Goal: Transaction & Acquisition: Purchase product/service

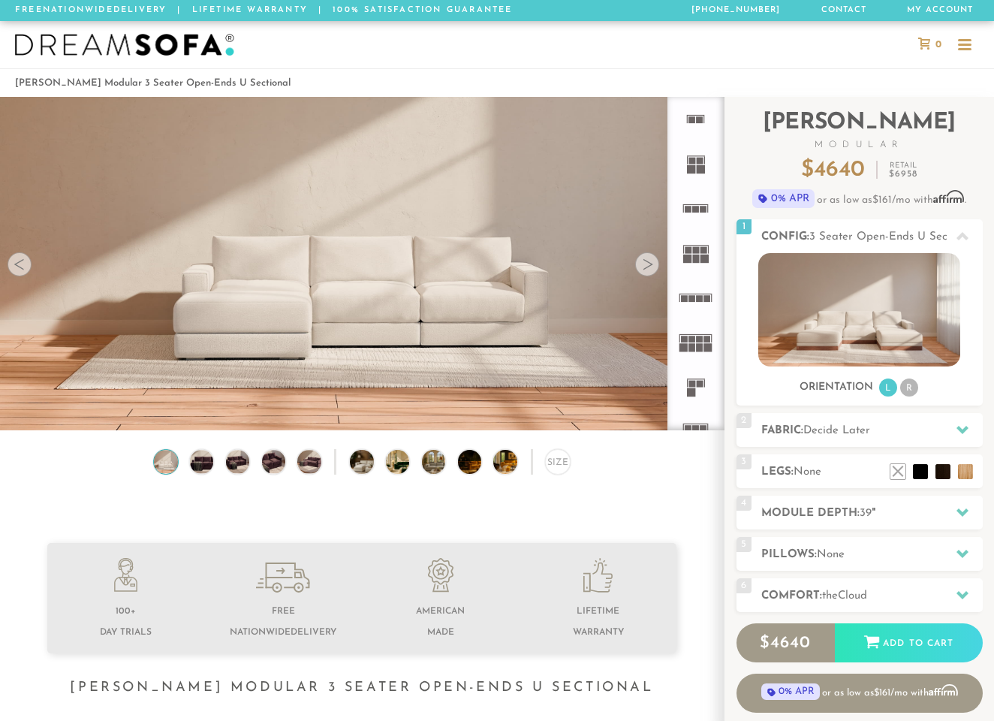
click at [644, 271] on div at bounding box center [647, 264] width 24 height 24
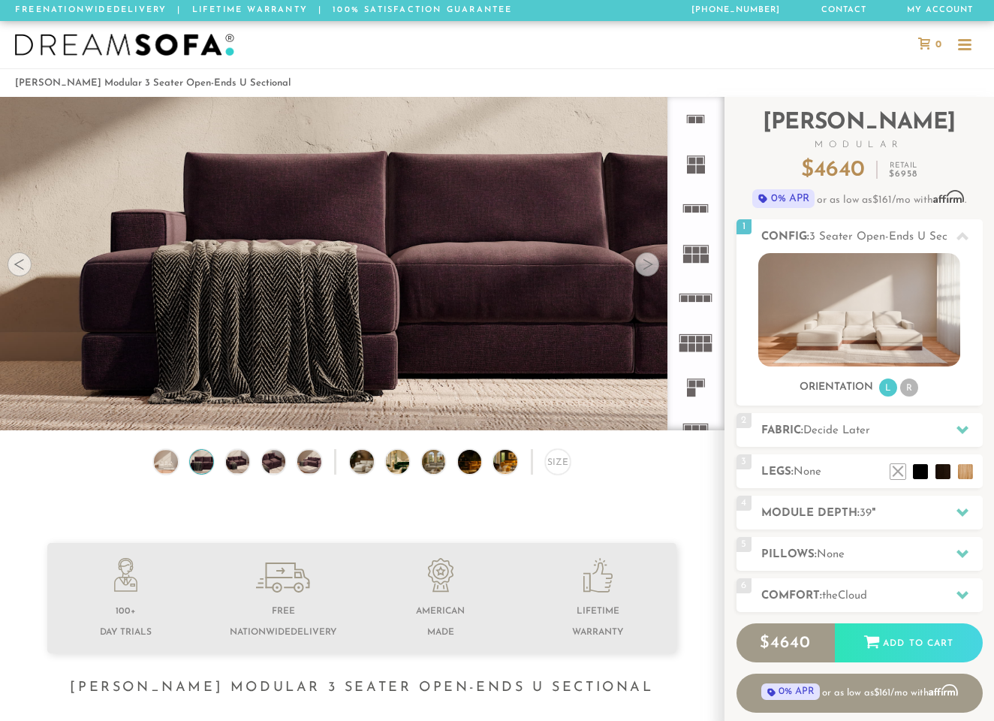
click at [644, 271] on div at bounding box center [647, 264] width 24 height 24
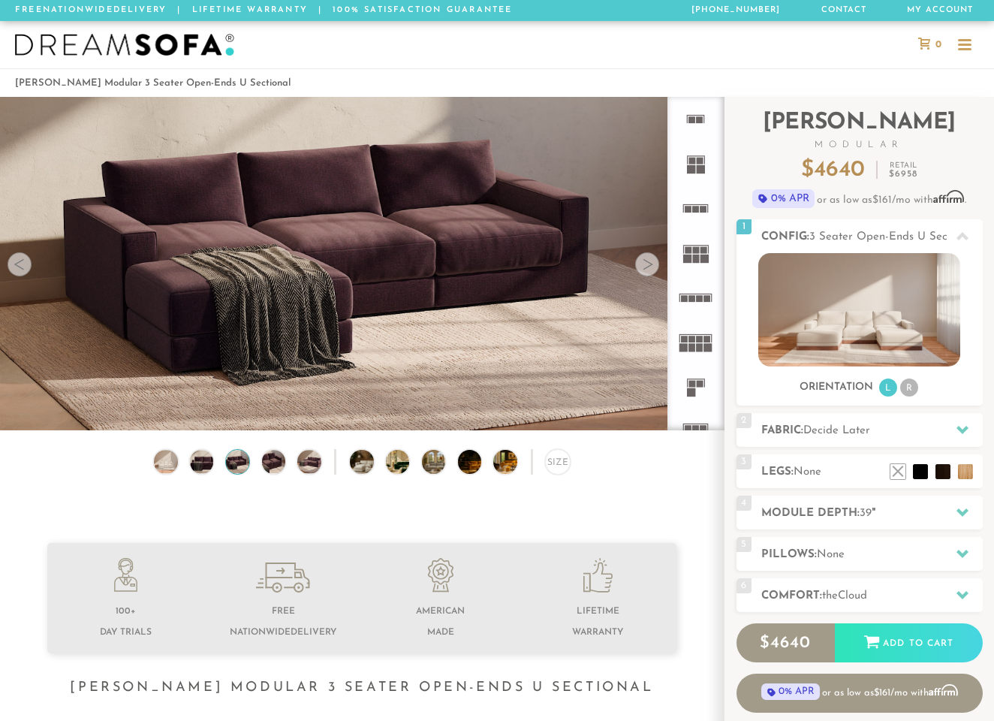
click at [644, 271] on div at bounding box center [647, 264] width 24 height 24
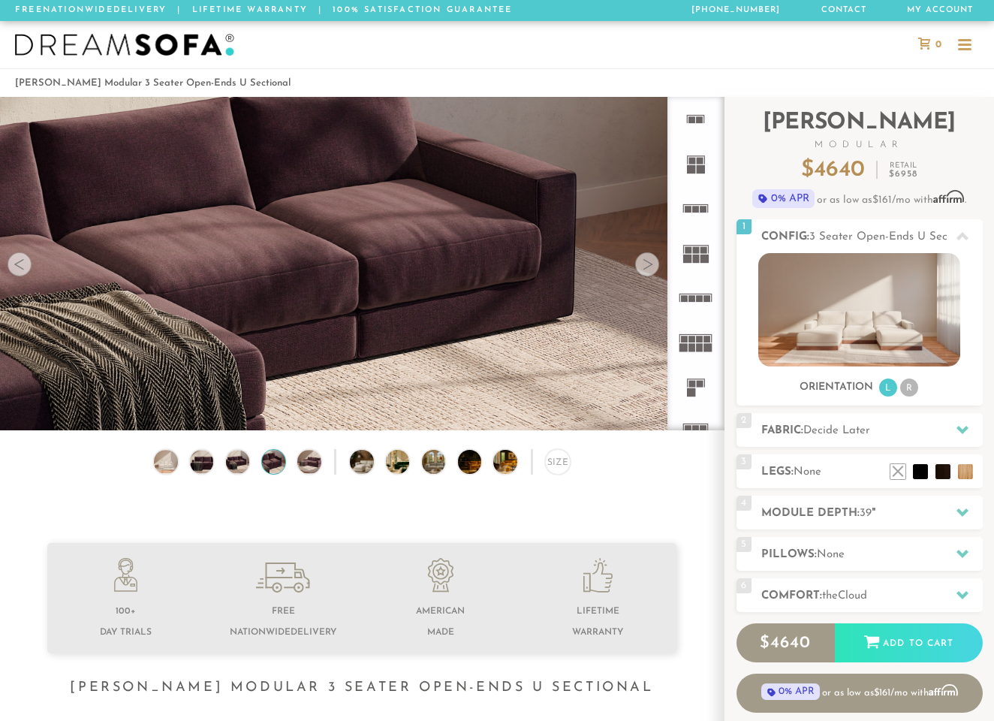
click at [644, 271] on div at bounding box center [647, 264] width 24 height 24
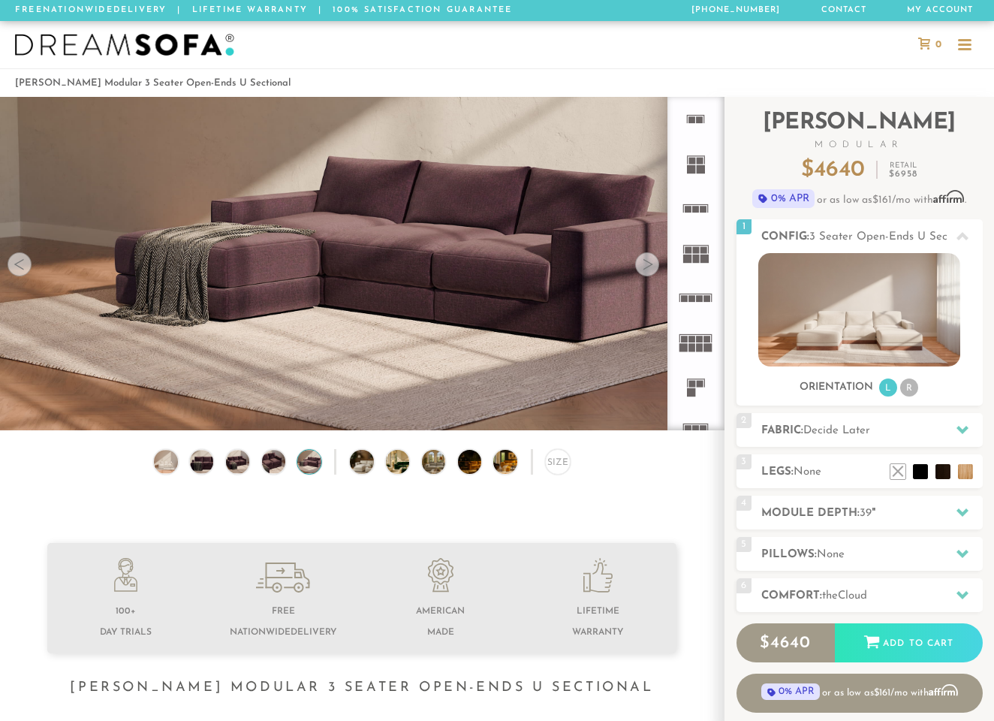
click at [644, 271] on div at bounding box center [647, 264] width 24 height 24
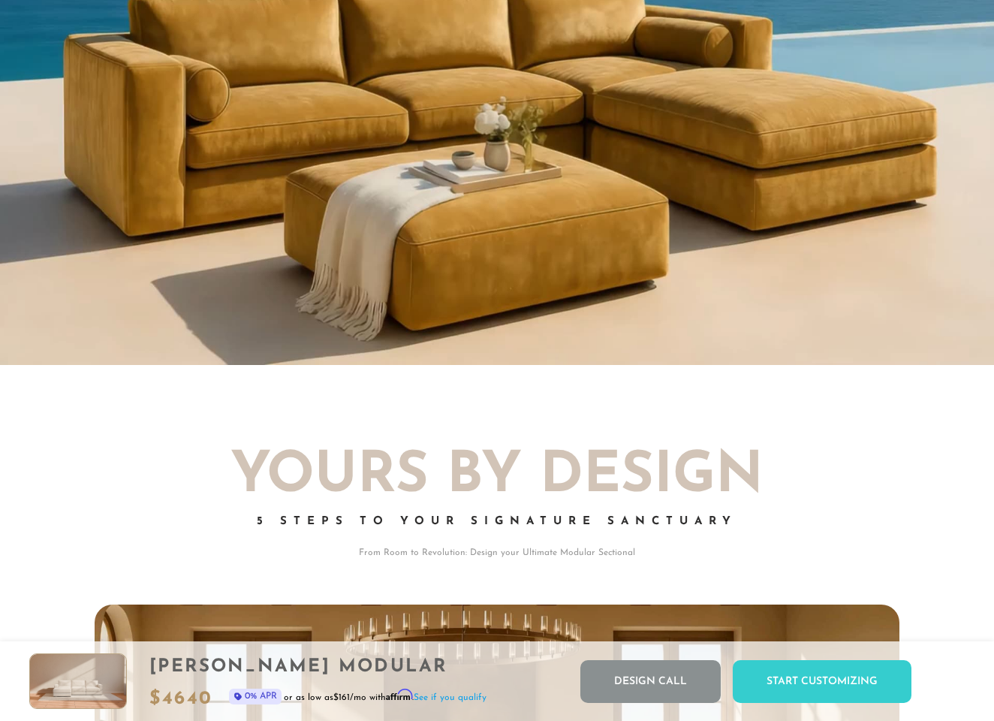
scroll to position [1363, 0]
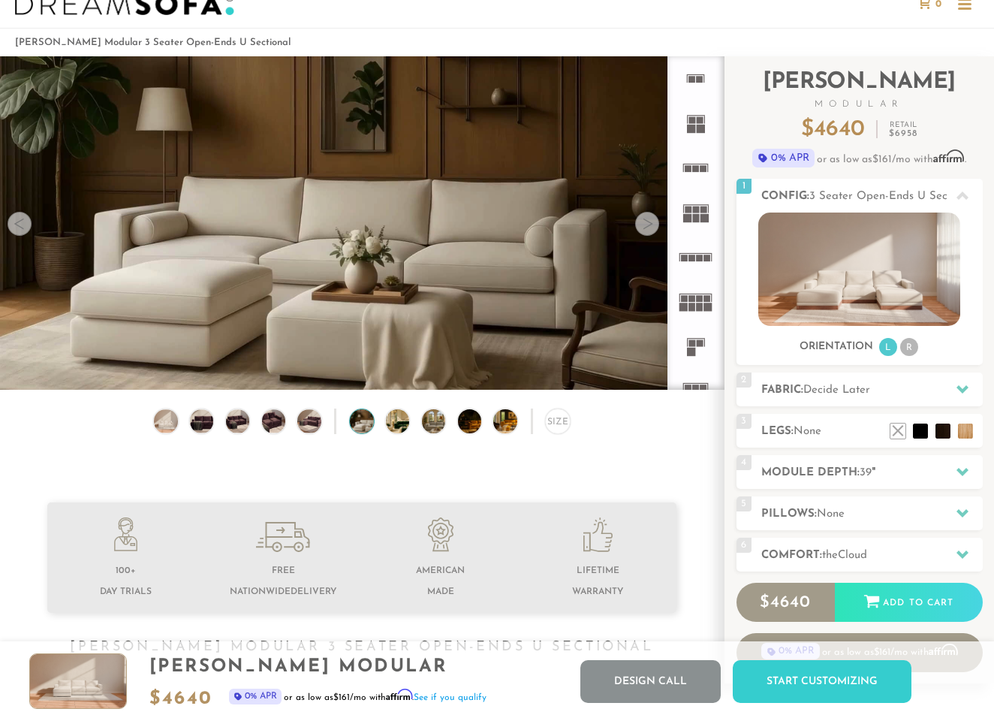
scroll to position [19, 0]
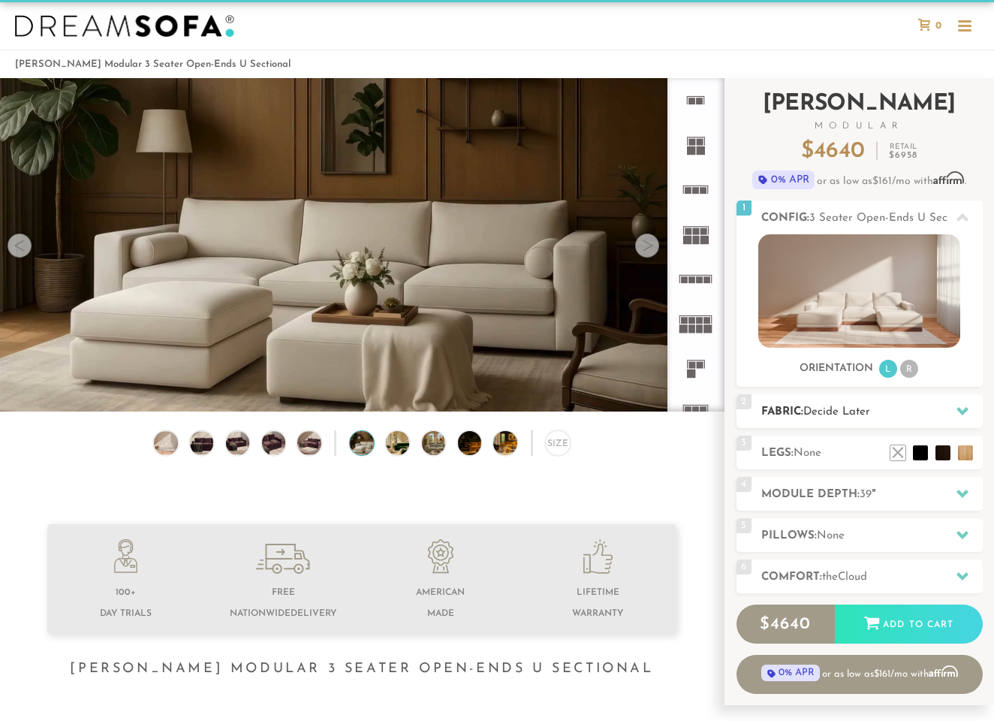
click at [955, 409] on div at bounding box center [963, 411] width 32 height 31
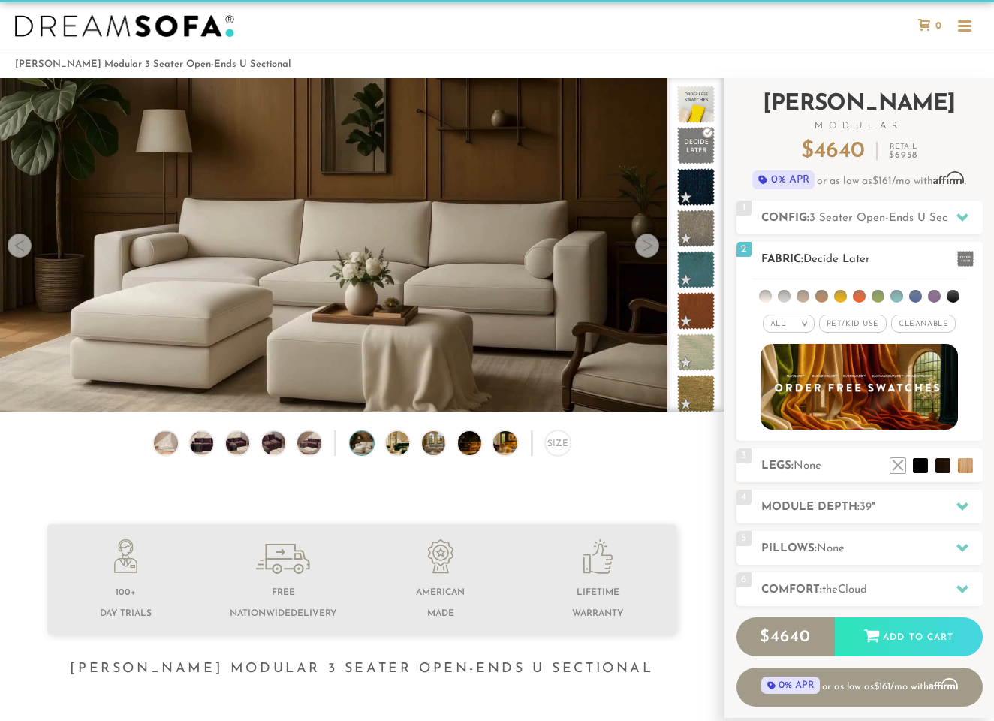
click at [864, 294] on li at bounding box center [859, 296] width 13 height 13
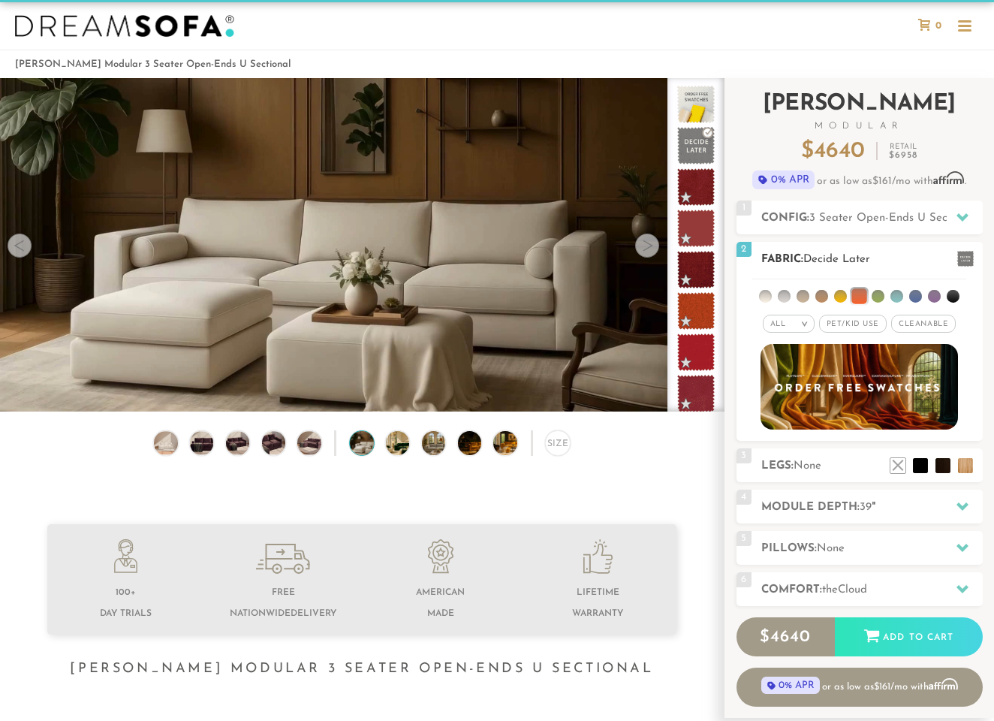
click at [843, 299] on li at bounding box center [840, 296] width 13 height 13
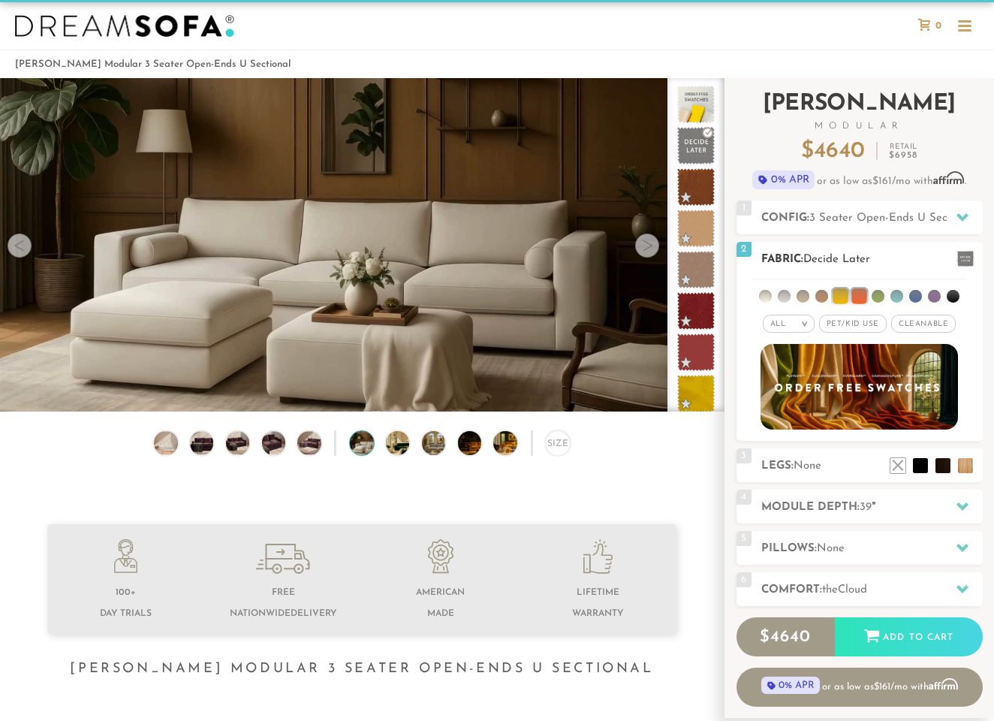
click at [820, 294] on li at bounding box center [821, 296] width 13 height 13
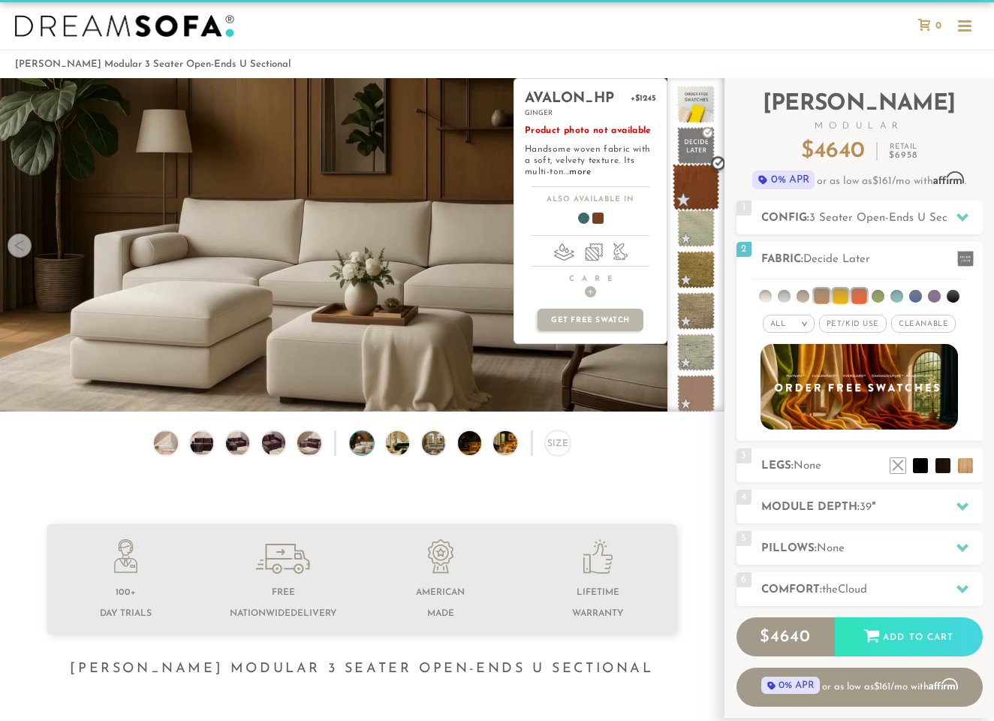
click at [695, 185] on span at bounding box center [696, 187] width 47 height 47
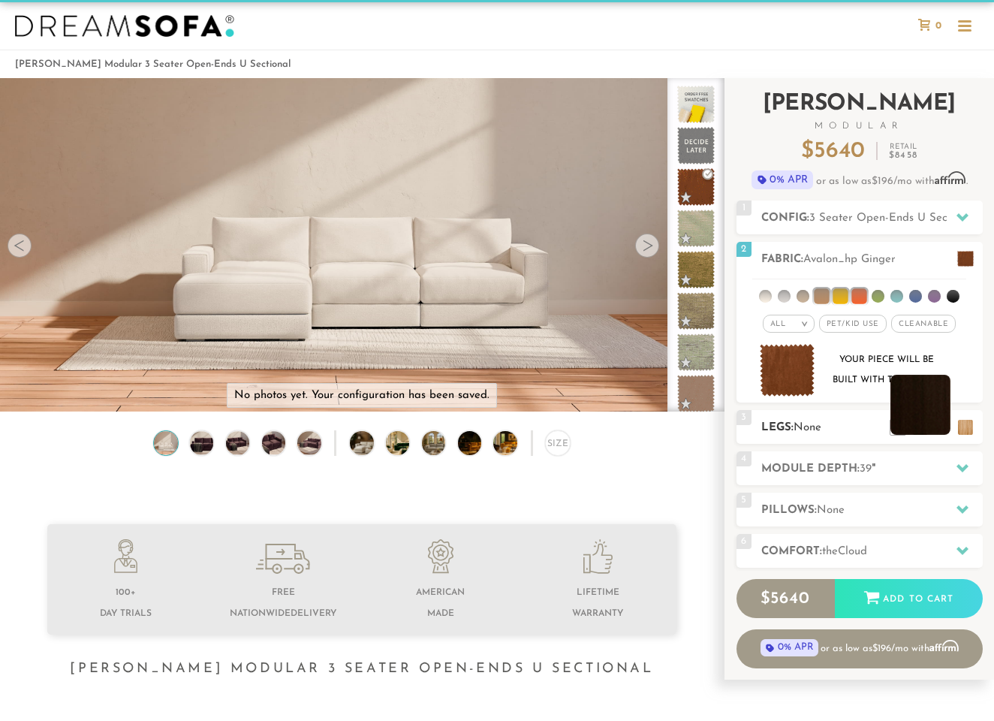
click at [938, 426] on li at bounding box center [921, 405] width 60 height 60
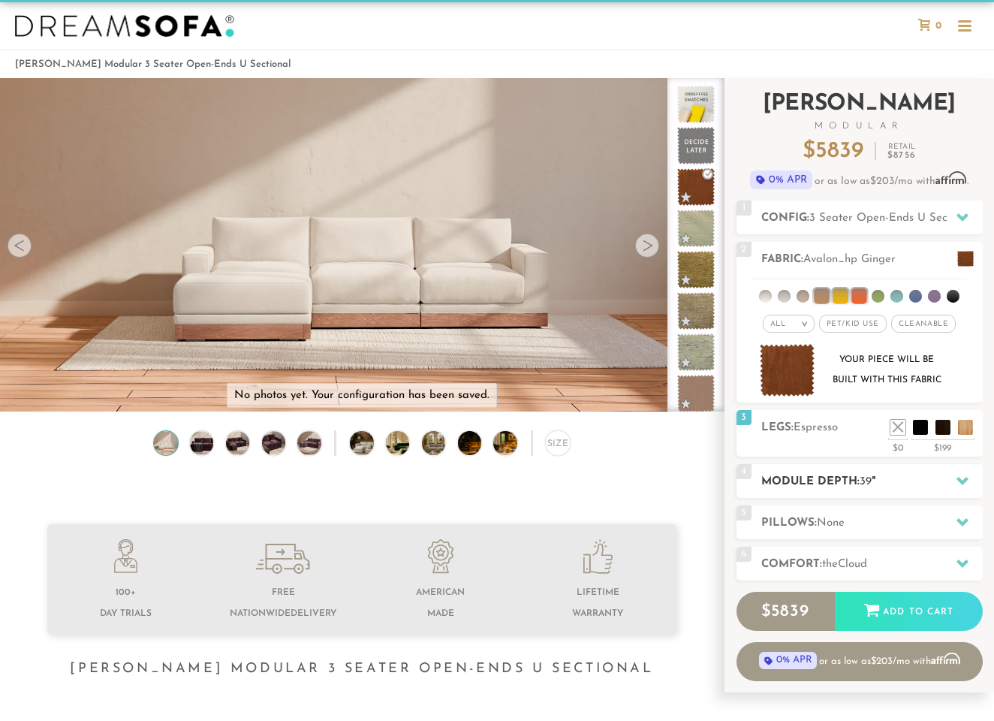
click at [963, 484] on icon at bounding box center [963, 481] width 12 height 8
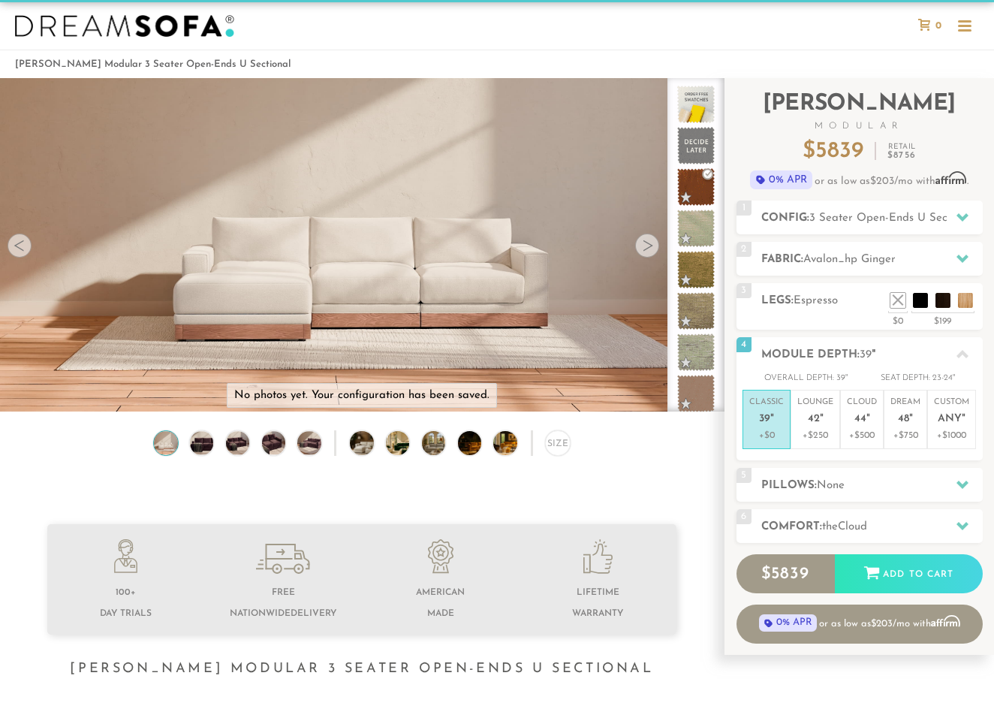
click at [648, 252] on div at bounding box center [647, 246] width 24 height 24
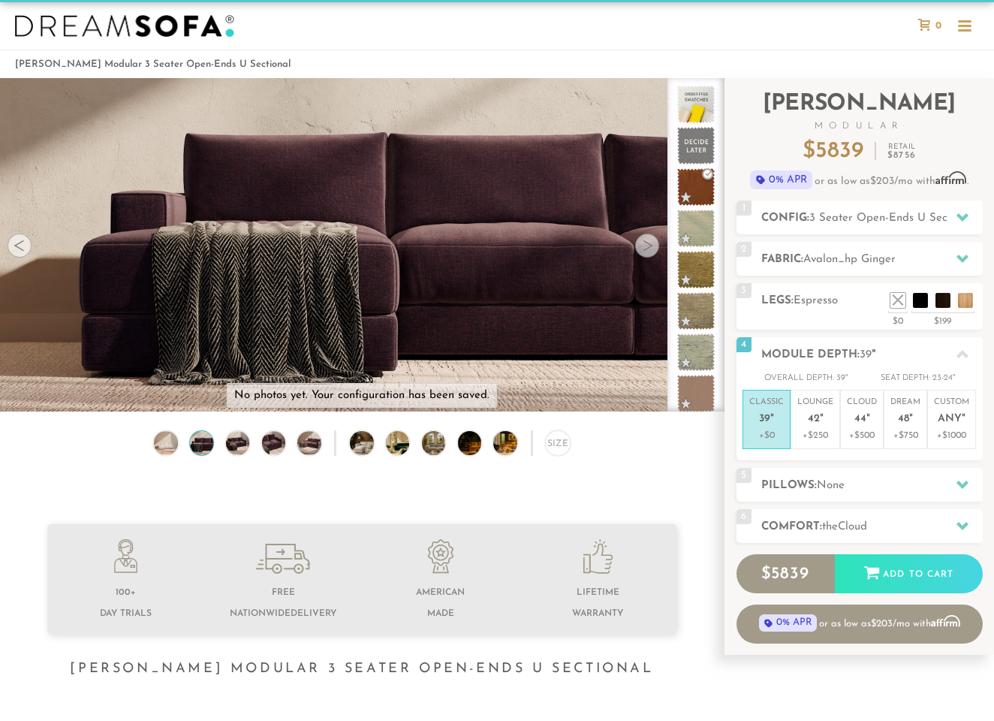
click at [648, 252] on div at bounding box center [647, 246] width 24 height 24
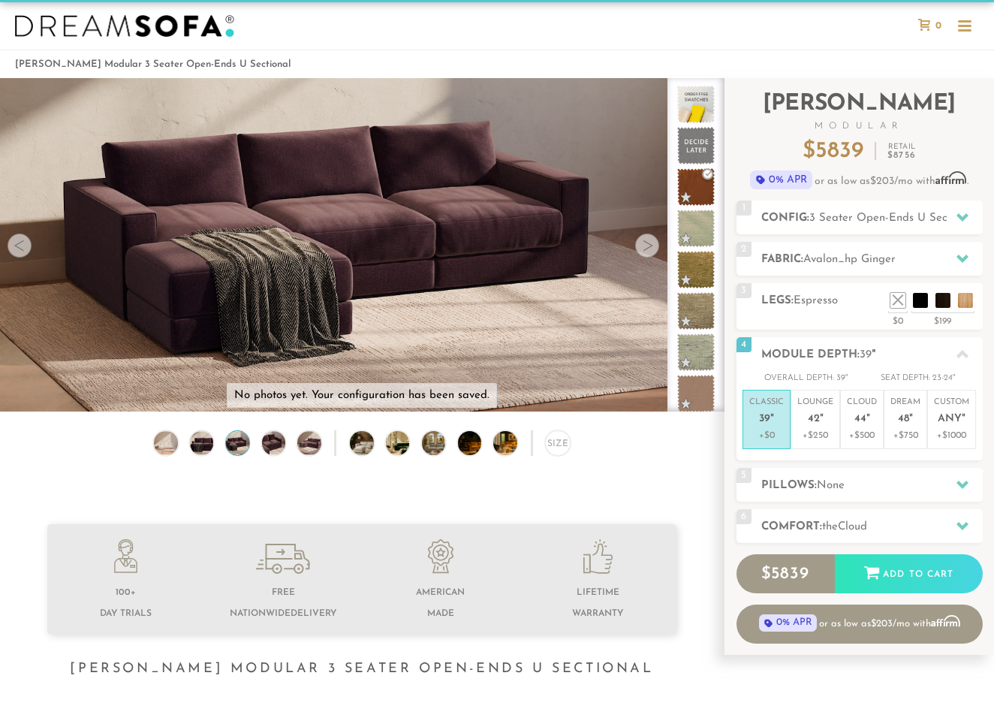
click at [648, 252] on div at bounding box center [647, 246] width 24 height 24
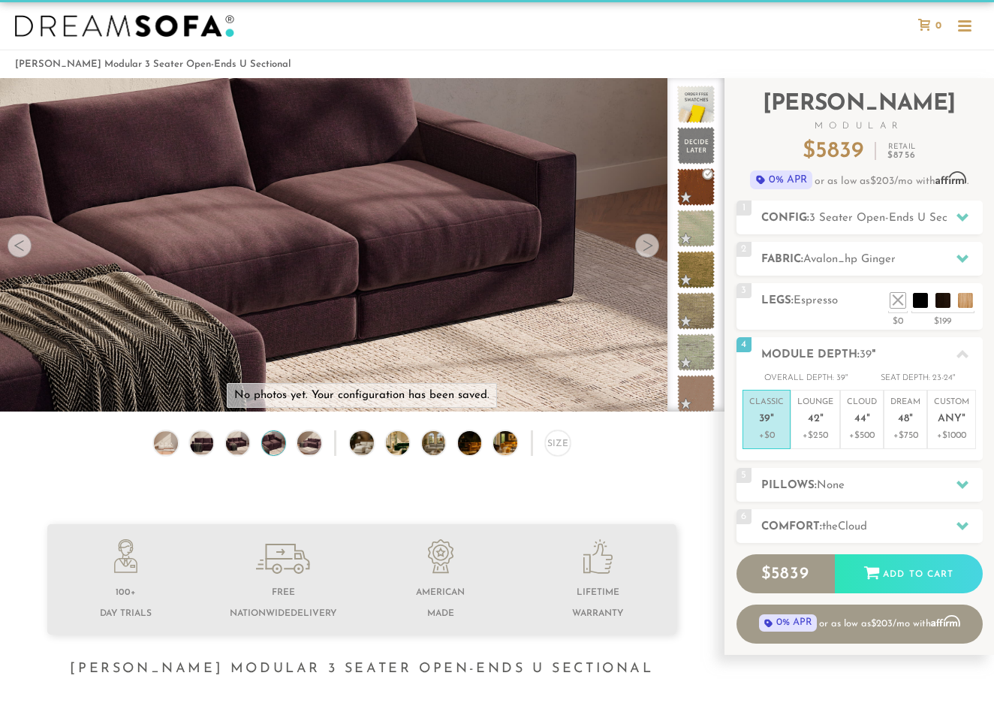
click at [645, 244] on div at bounding box center [647, 246] width 24 height 24
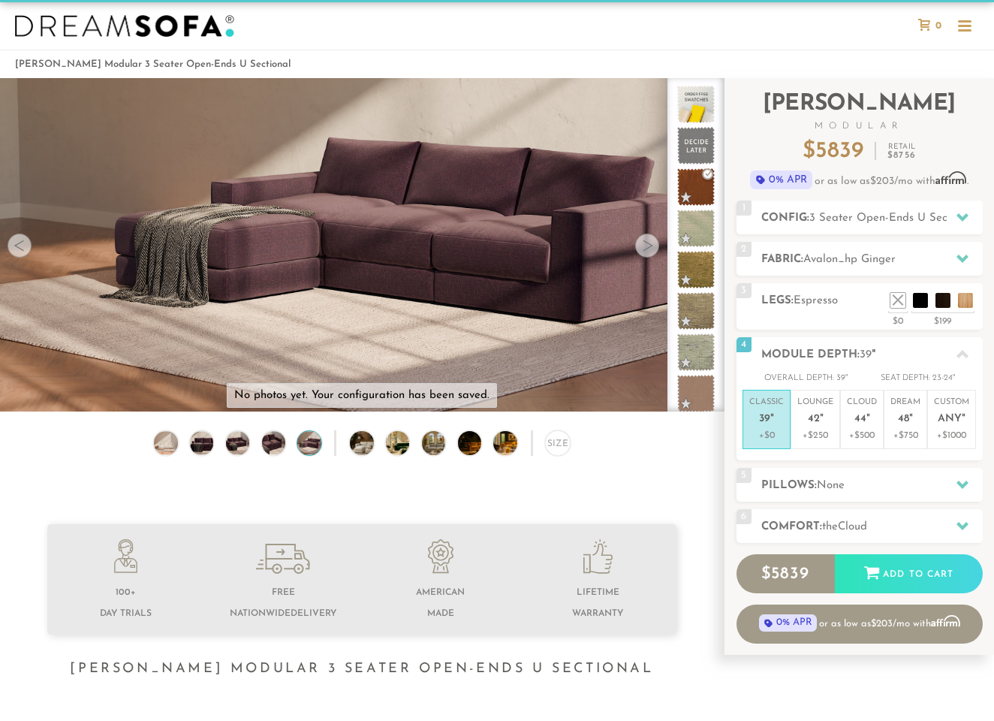
click at [645, 244] on div at bounding box center [647, 246] width 24 height 24
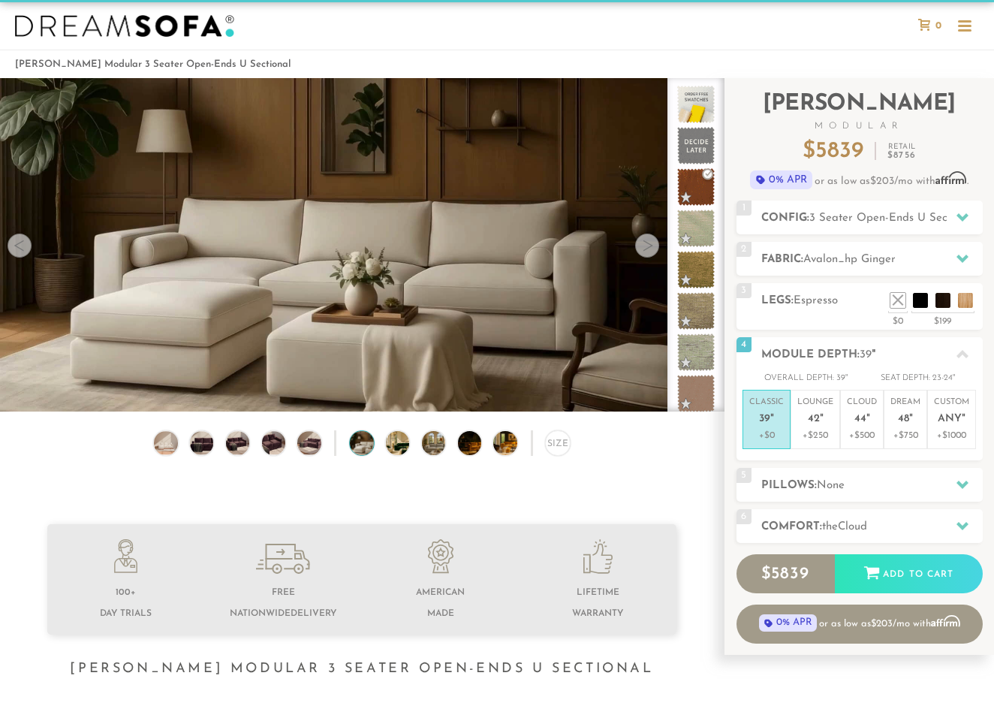
click at [645, 244] on div at bounding box center [647, 246] width 24 height 24
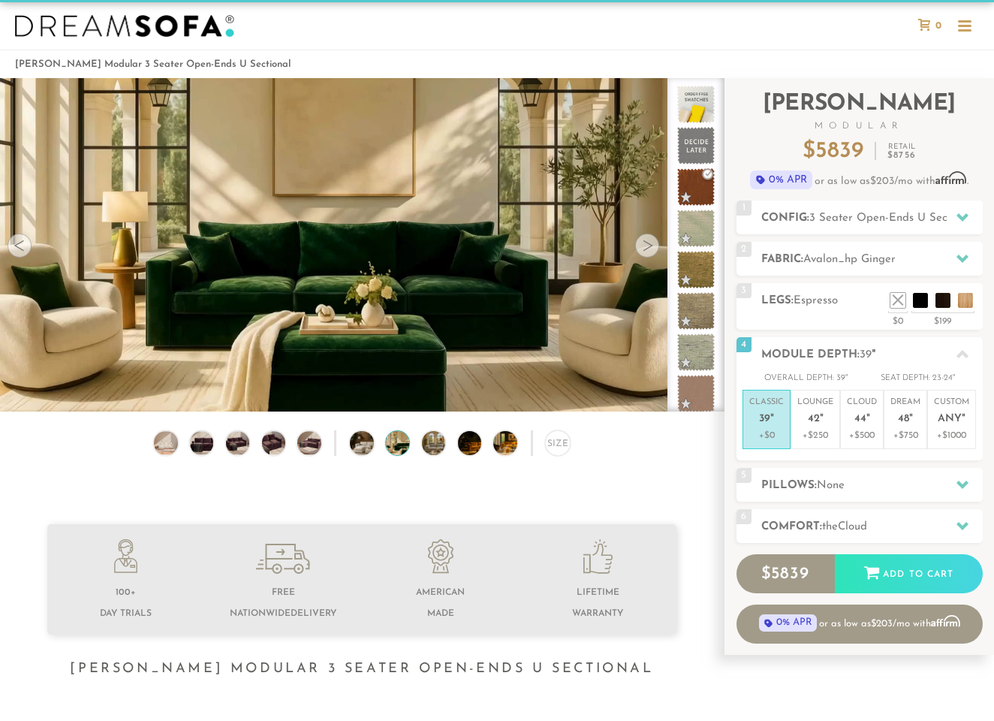
click at [645, 244] on div at bounding box center [647, 246] width 24 height 24
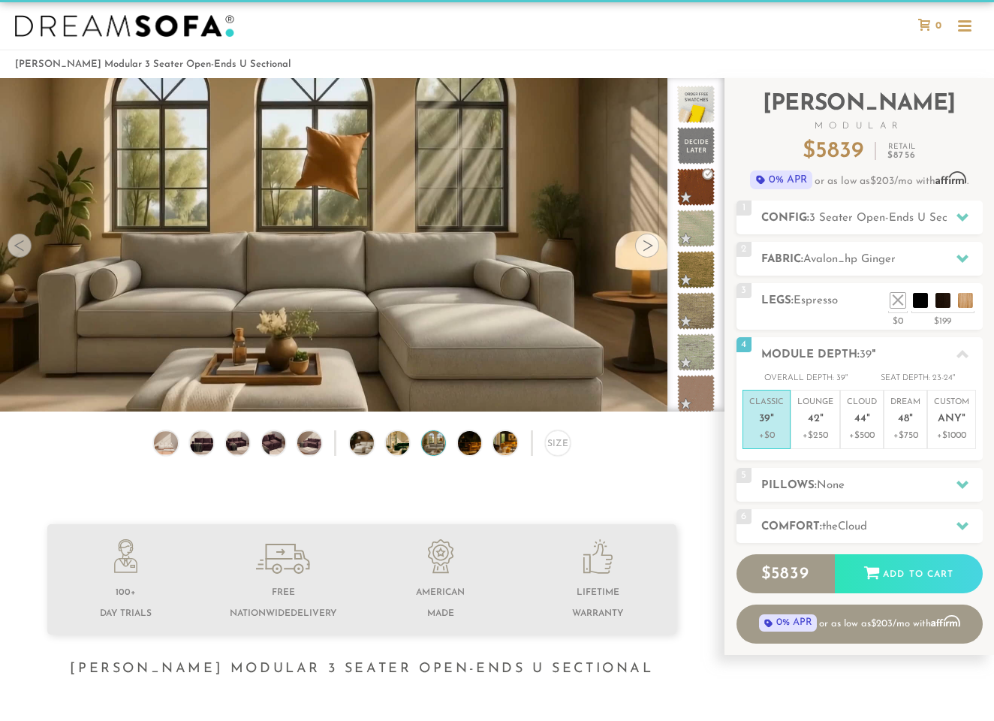
click at [645, 244] on div at bounding box center [647, 246] width 24 height 24
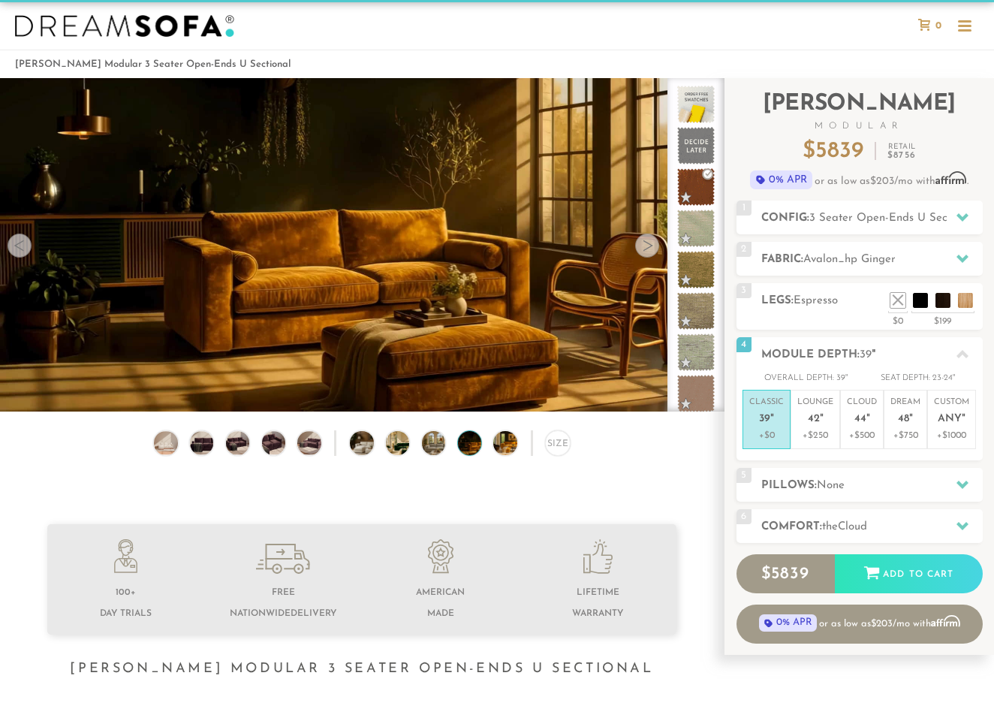
click at [645, 244] on div at bounding box center [647, 246] width 24 height 24
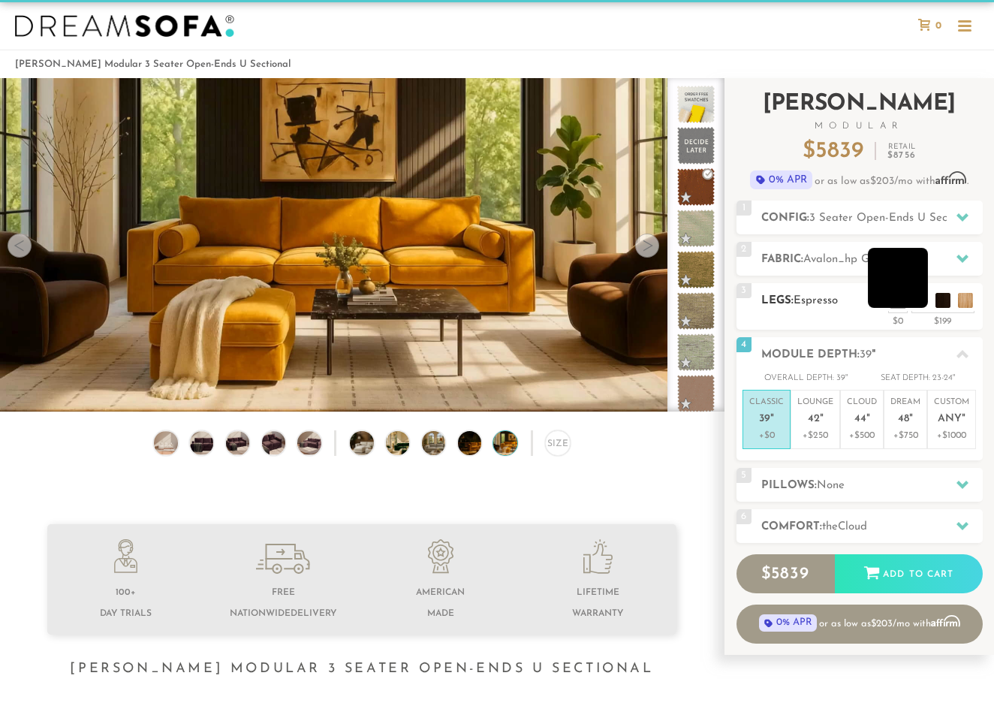
click at [924, 298] on li at bounding box center [898, 278] width 60 height 60
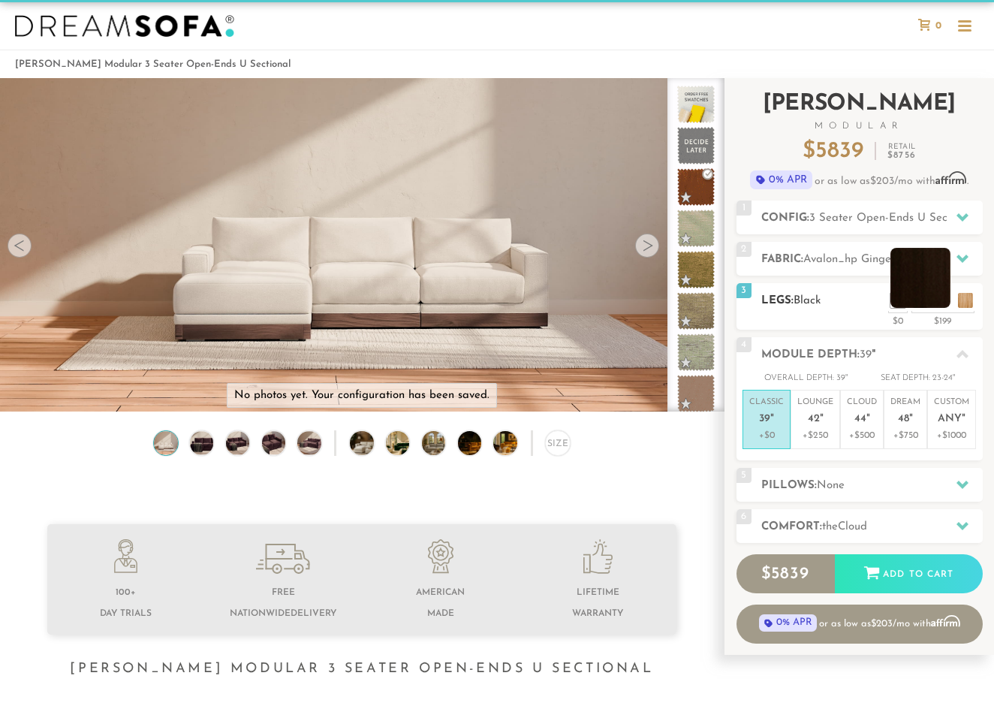
click at [939, 299] on li at bounding box center [921, 278] width 60 height 60
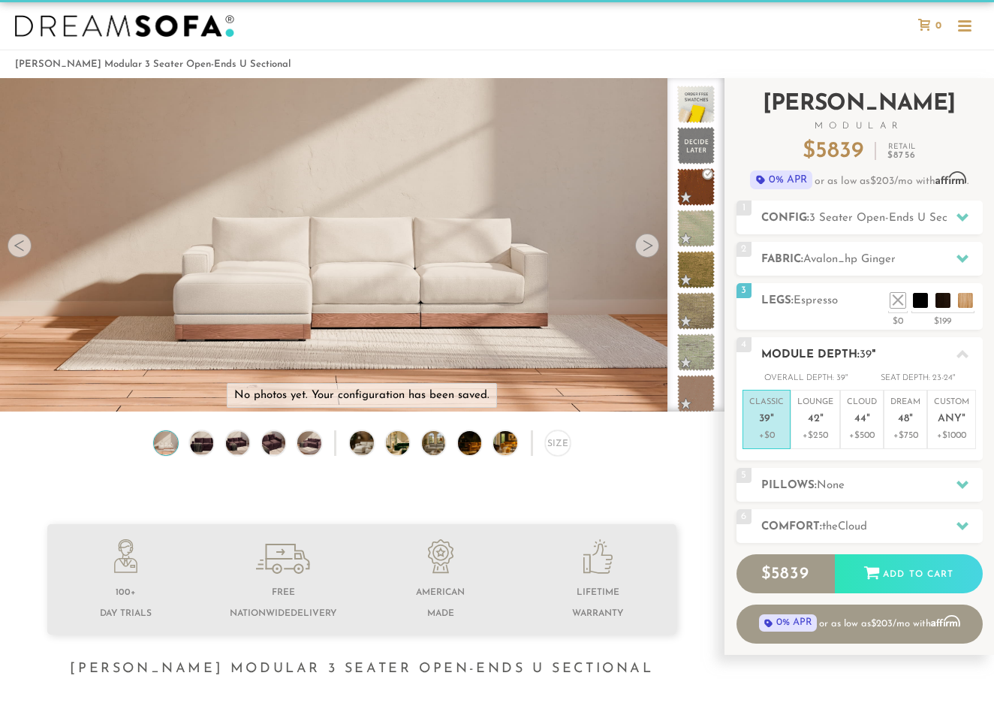
click at [777, 434] on p "+$0" at bounding box center [766, 436] width 35 height 14
click at [870, 477] on h2 "Pillows: None" at bounding box center [872, 485] width 222 height 17
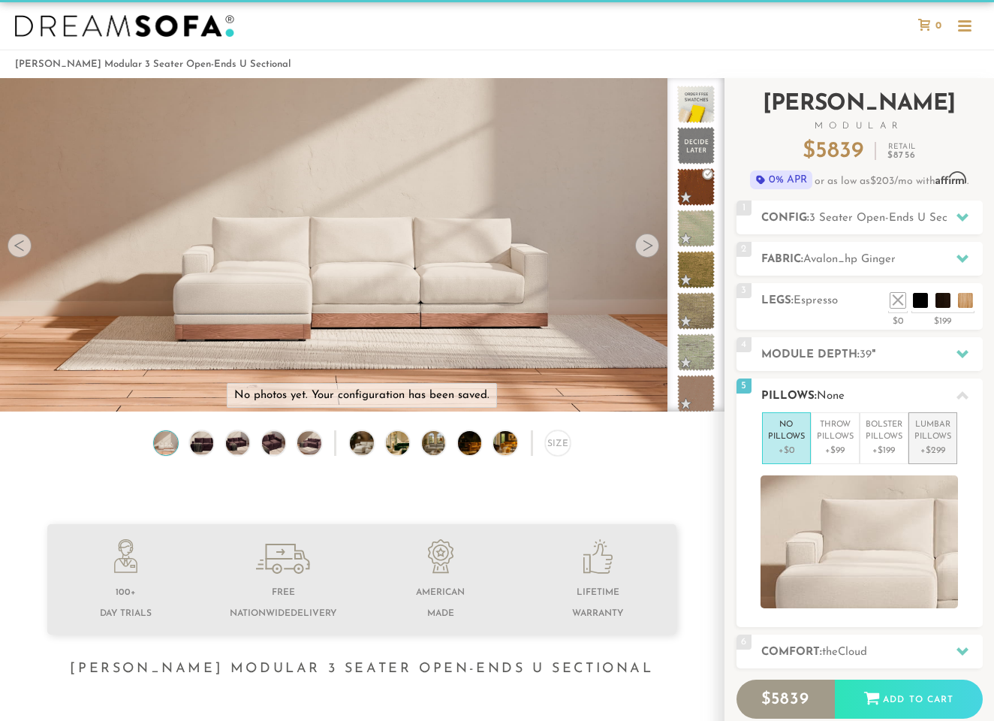
click at [924, 444] on p "+$299" at bounding box center [933, 451] width 37 height 14
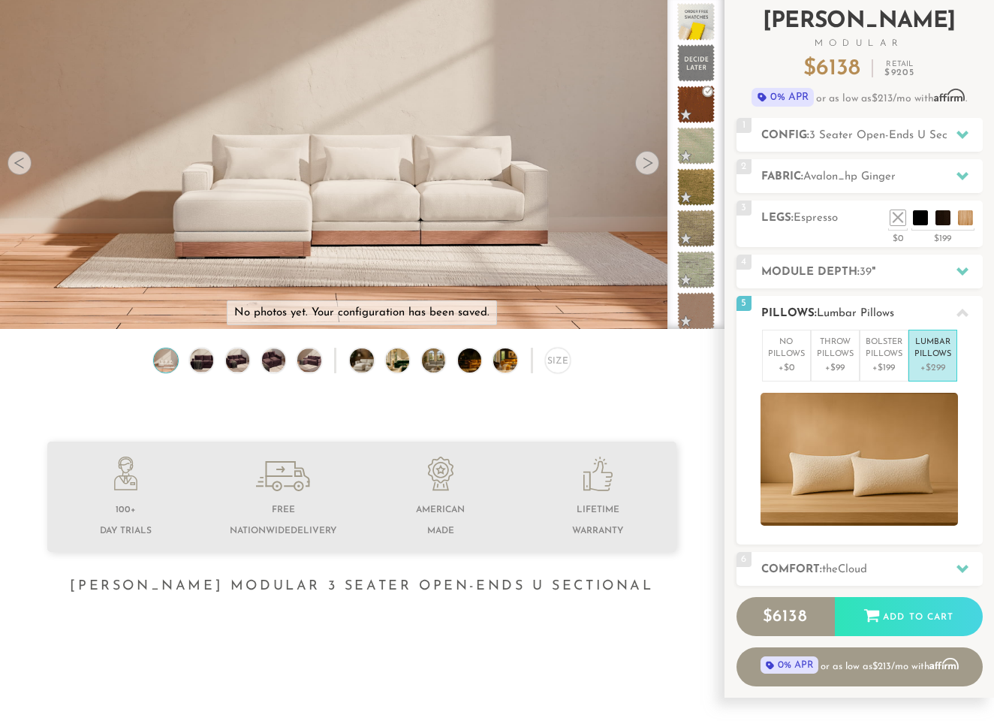
scroll to position [104, 0]
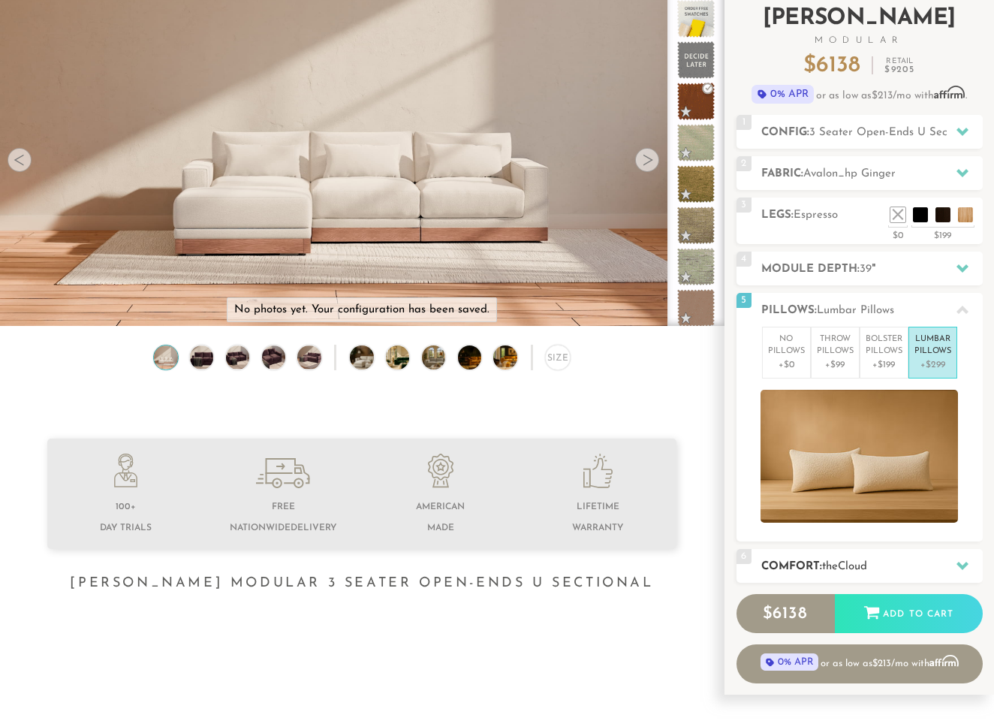
click at [962, 562] on icon at bounding box center [963, 565] width 12 height 12
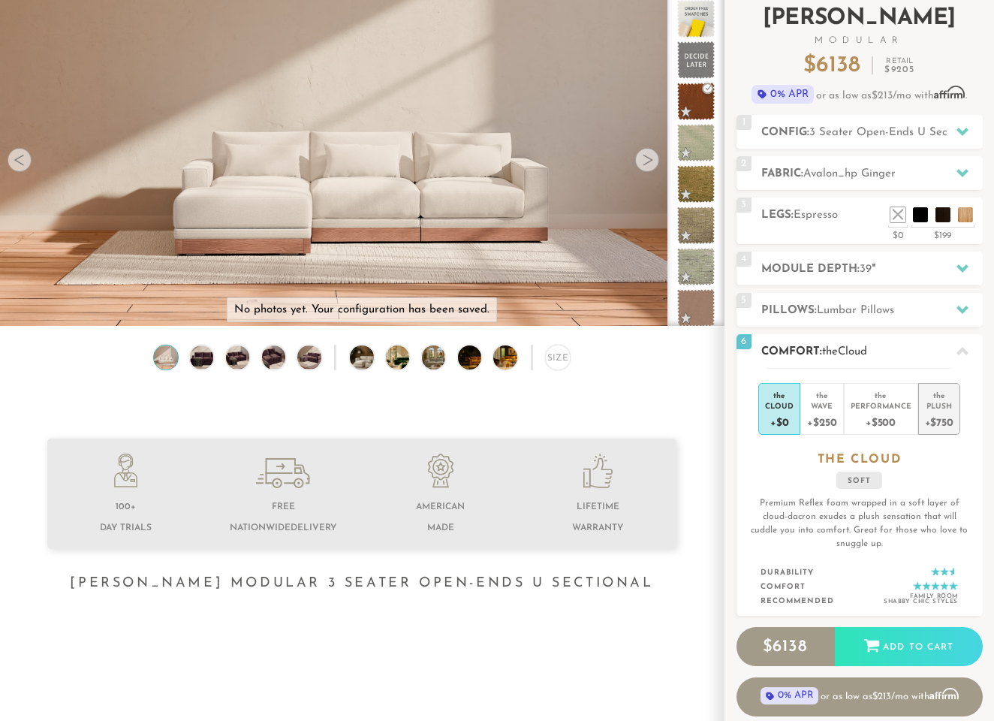
click at [931, 403] on div "Plush" at bounding box center [939, 405] width 29 height 11
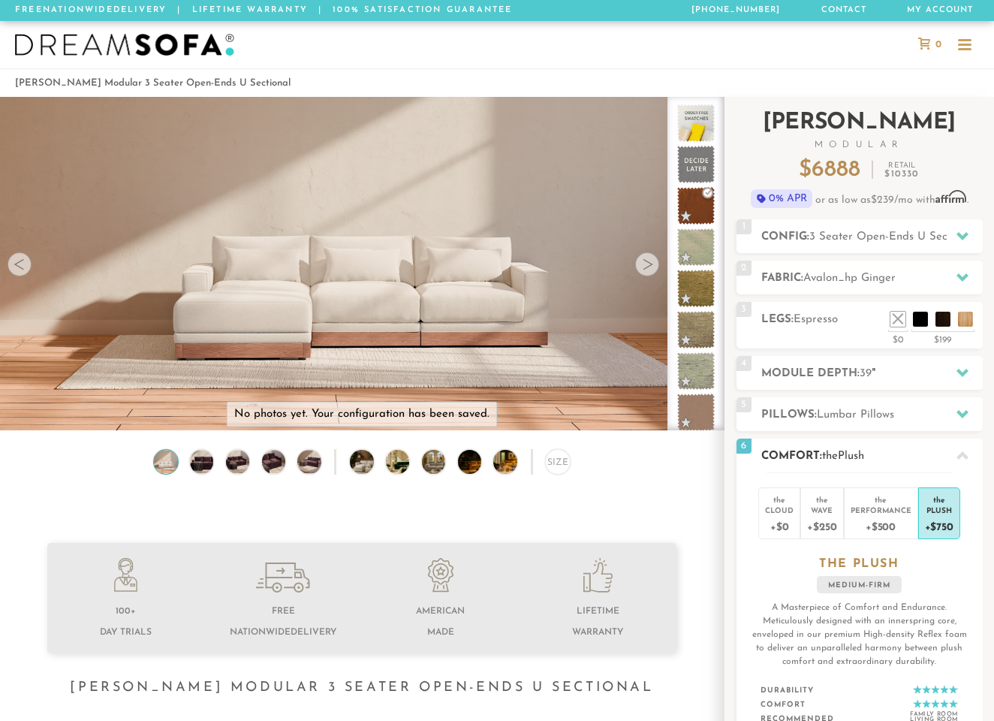
scroll to position [0, 0]
click at [966, 236] on icon at bounding box center [963, 236] width 12 height 8
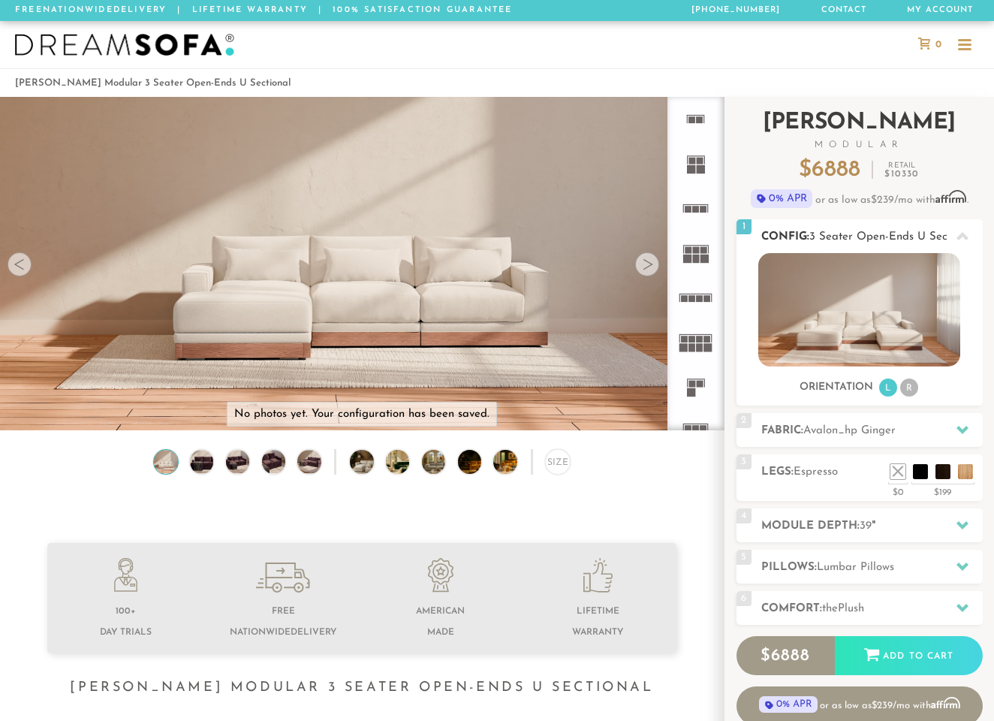
click at [966, 236] on icon at bounding box center [963, 237] width 12 height 12
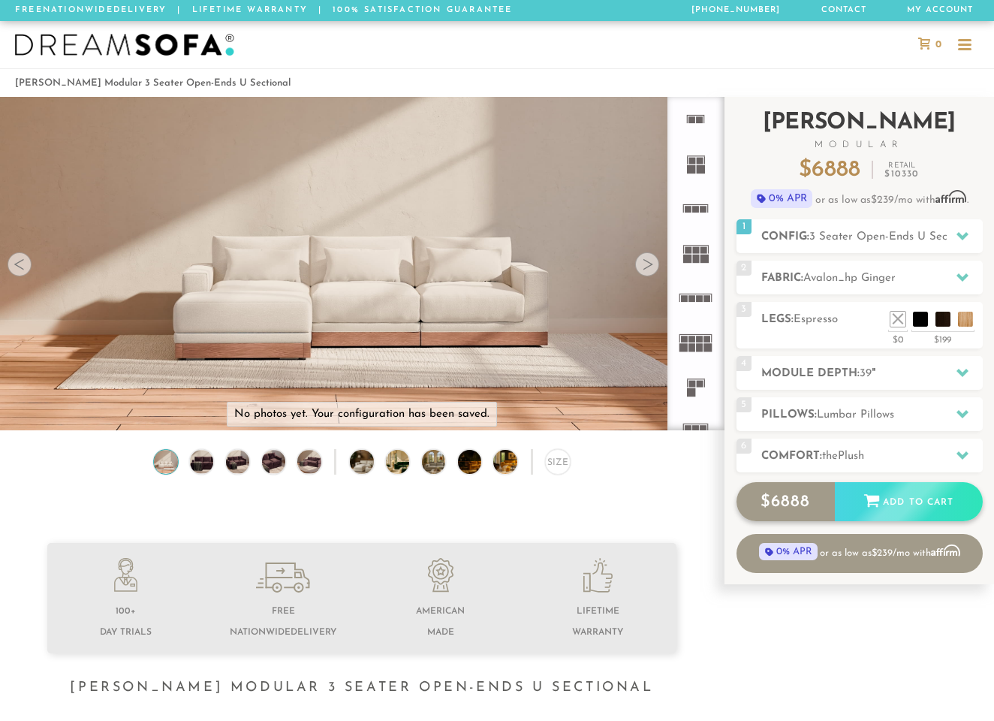
click at [901, 502] on div "Add to Cart" at bounding box center [909, 502] width 148 height 41
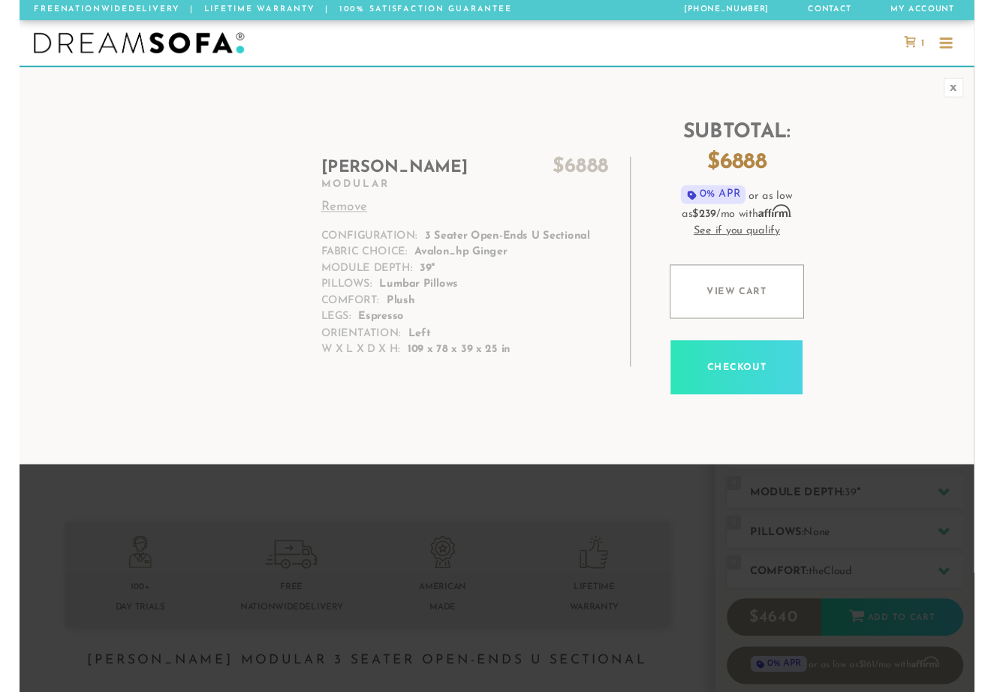
scroll to position [16225, 994]
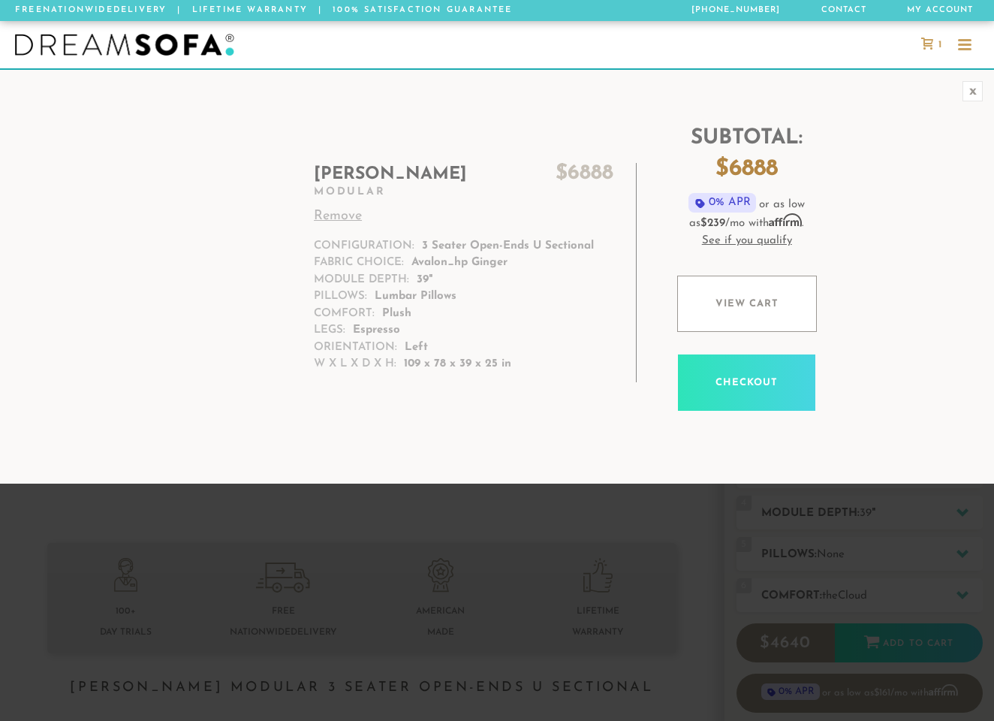
click at [0, 720] on div at bounding box center [0, 721] width 0 height 0
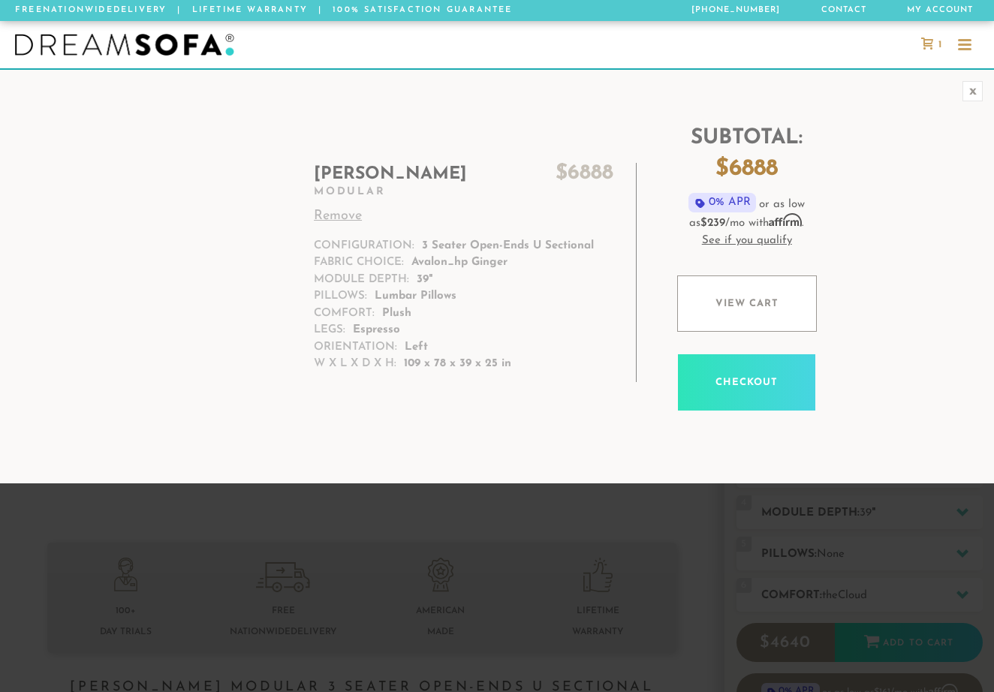
click at [0, 692] on div at bounding box center [0, 692] width 0 height 0
